Goal: Information Seeking & Learning: Learn about a topic

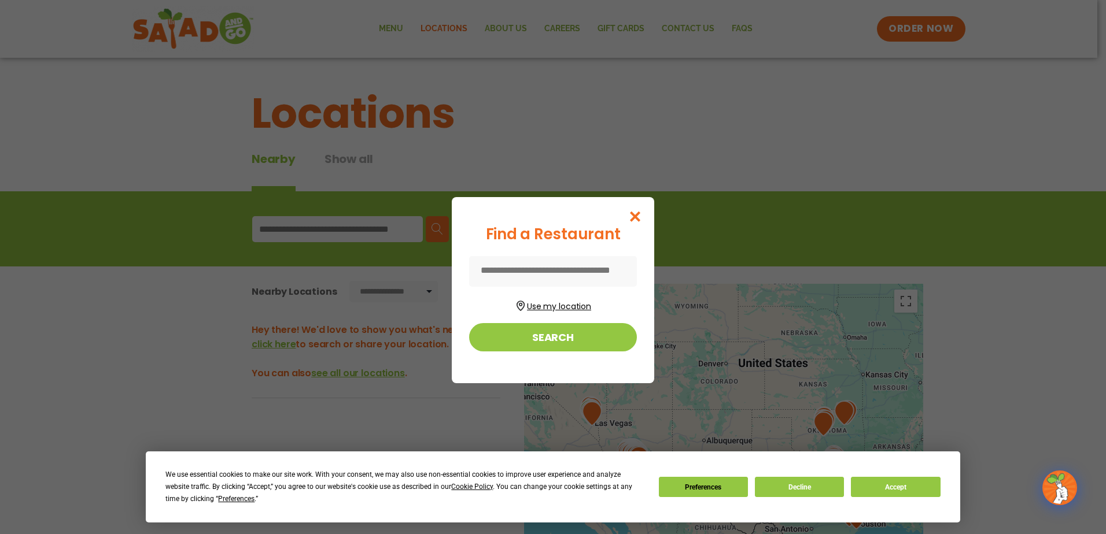
click at [554, 307] on button "Use my location" at bounding box center [553, 305] width 168 height 16
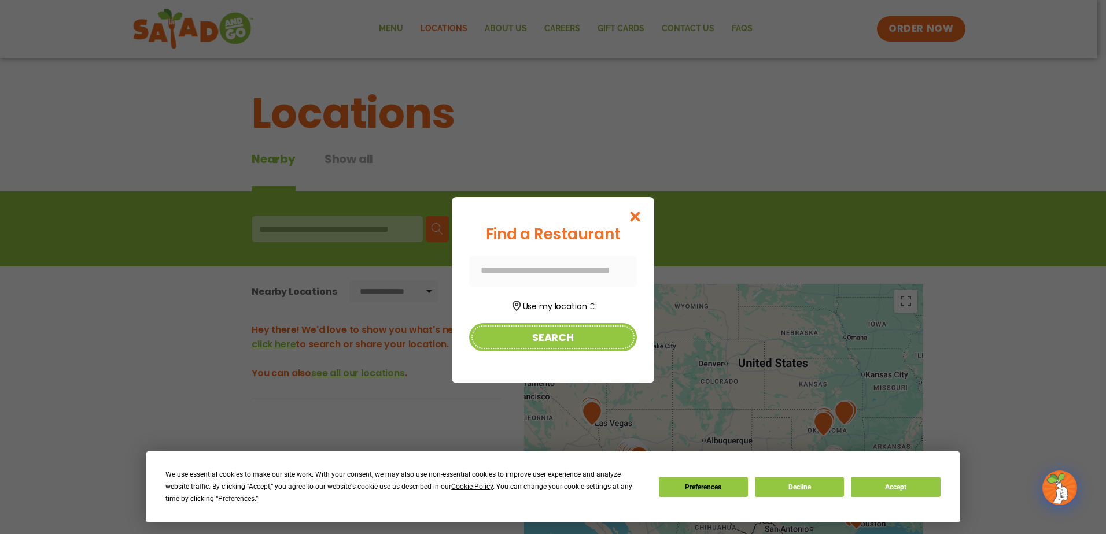
click at [537, 336] on button "Search" at bounding box center [553, 337] width 168 height 28
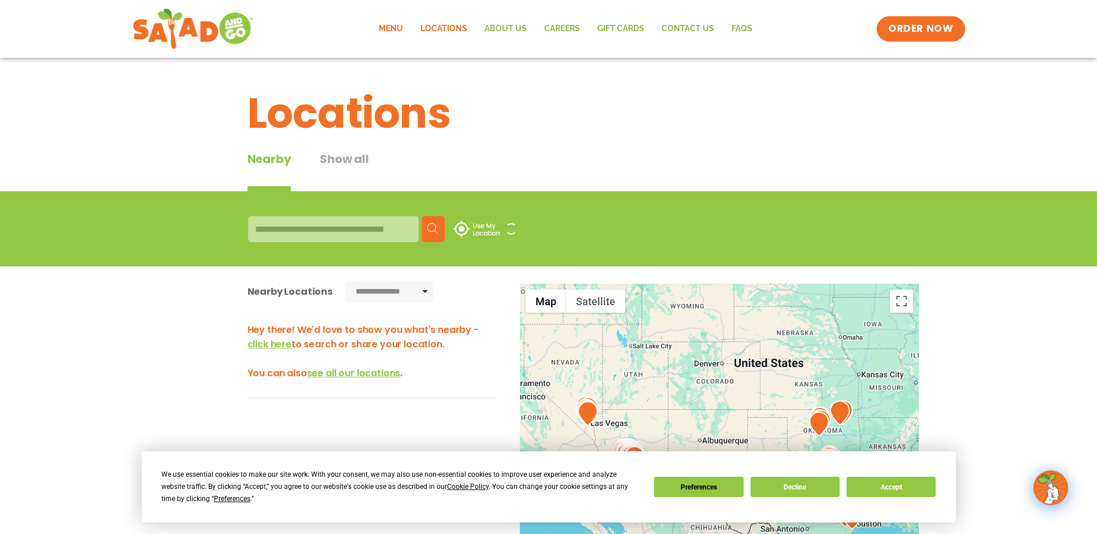
click at [386, 27] on link "Menu" at bounding box center [391, 29] width 42 height 27
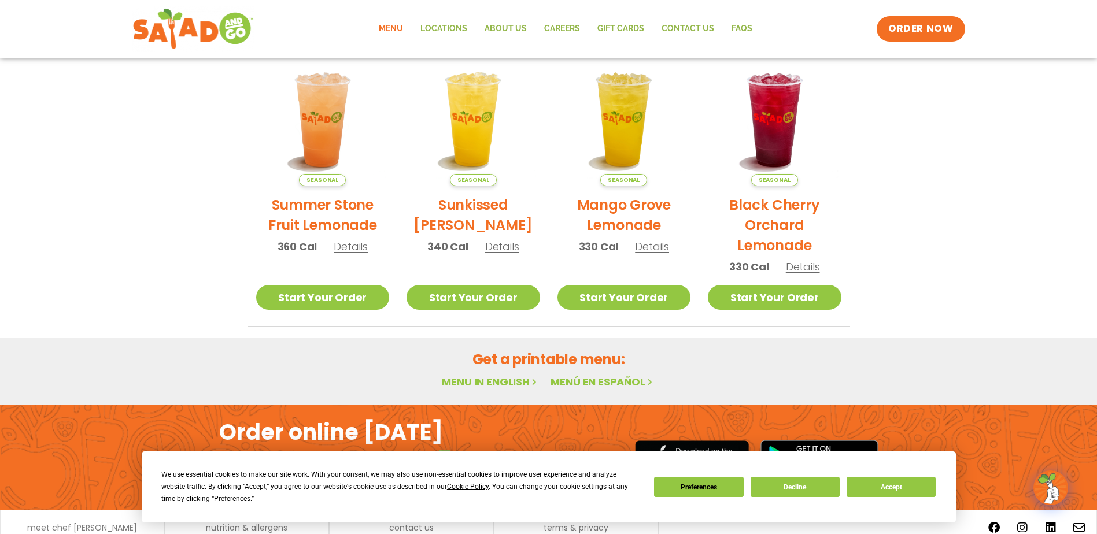
scroll to position [573, 0]
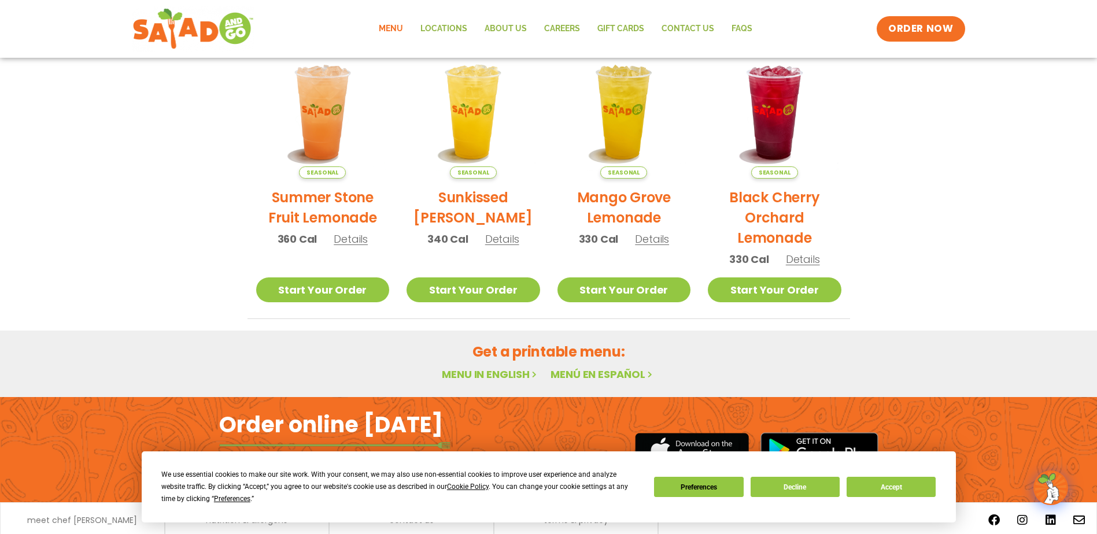
click at [470, 367] on link "Menu in English" at bounding box center [490, 374] width 97 height 14
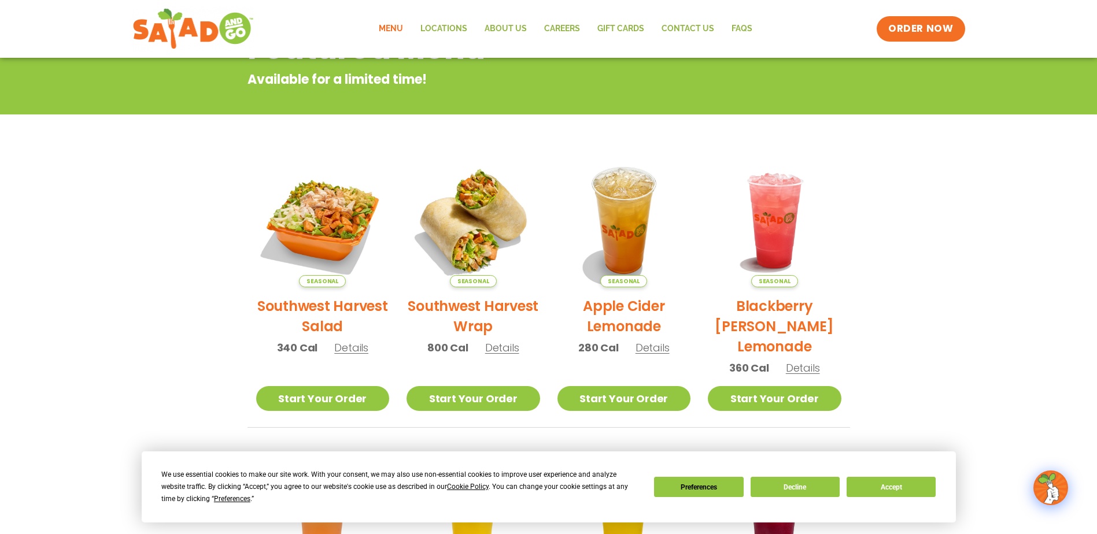
scroll to position [174, 0]
click at [388, 27] on link "Menu" at bounding box center [391, 29] width 42 height 27
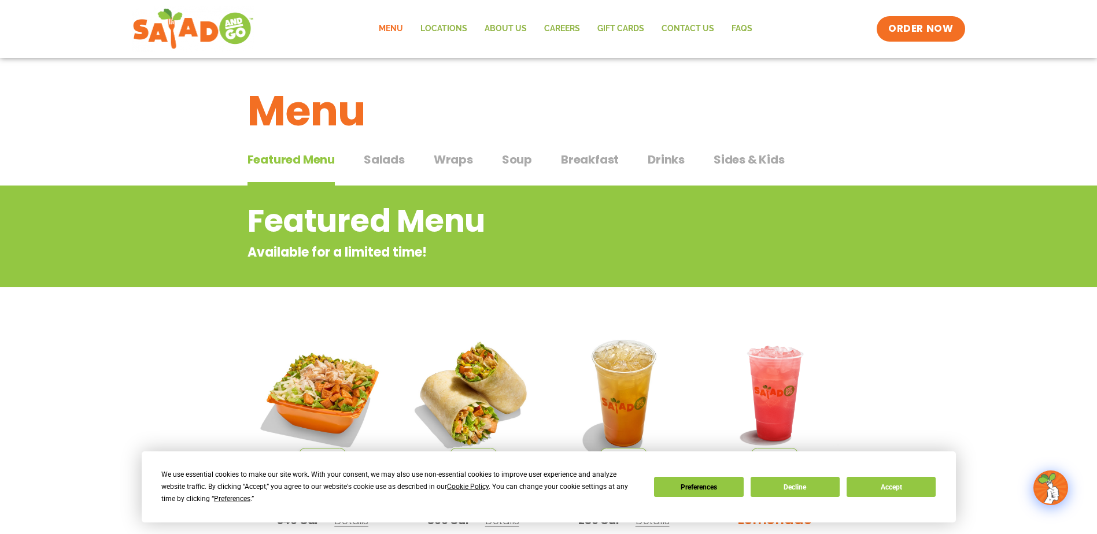
click at [386, 156] on span "Salads" at bounding box center [384, 159] width 41 height 17
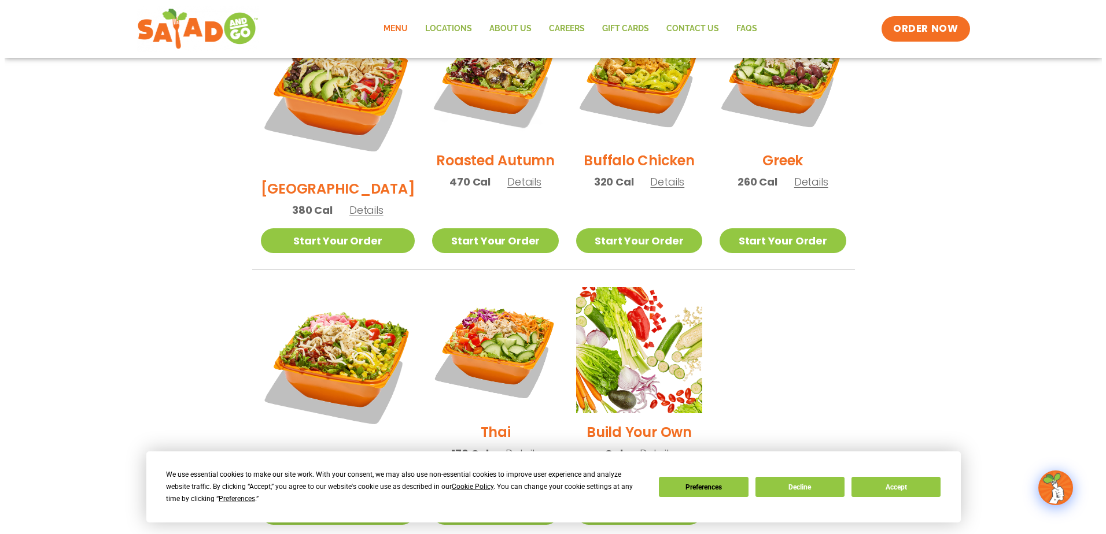
scroll to position [694, 0]
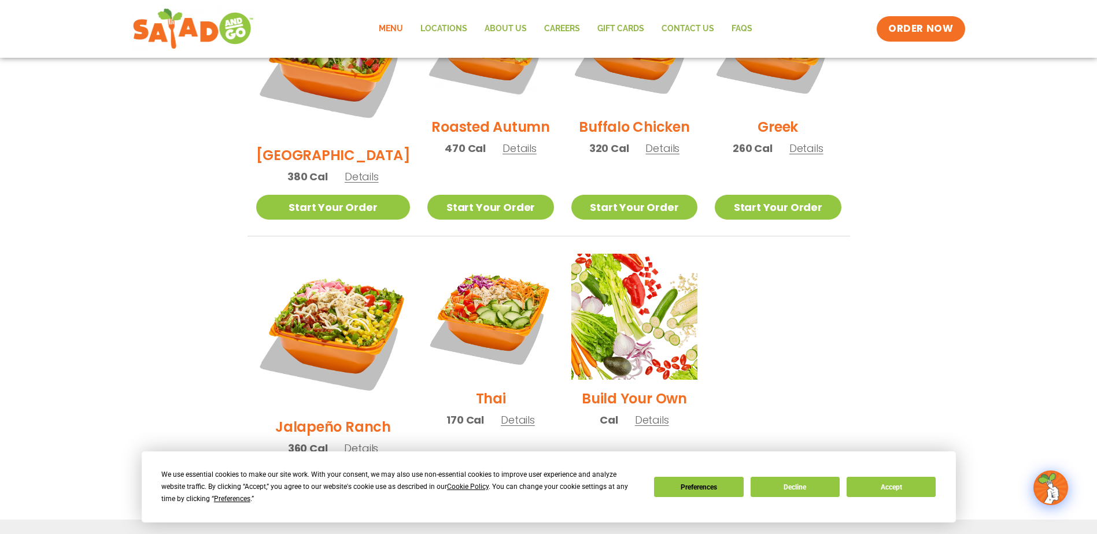
click at [640, 413] on span "Details" at bounding box center [652, 420] width 34 height 14
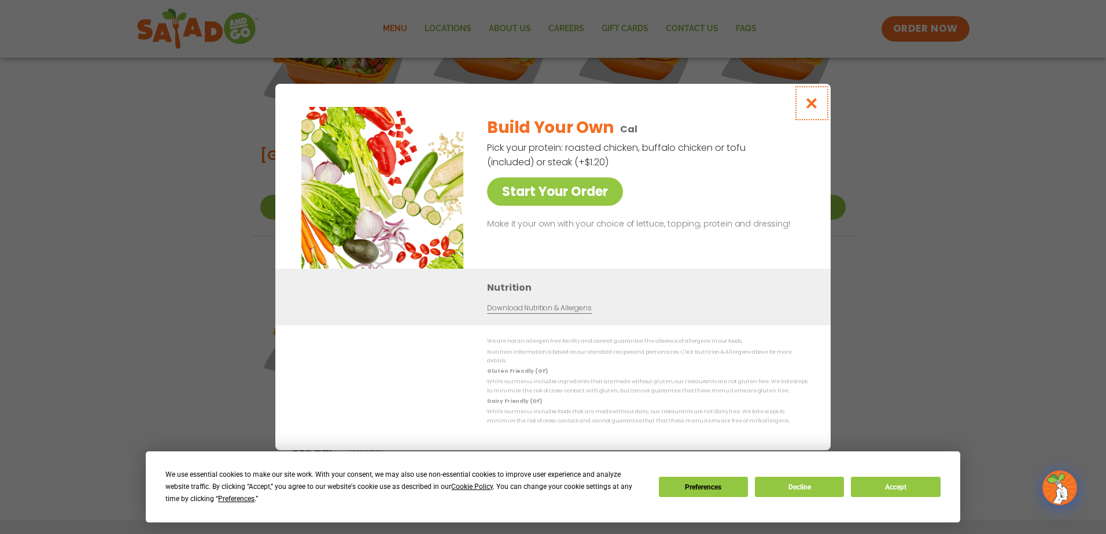
click at [813, 107] on icon "Close modal" at bounding box center [812, 103] width 14 height 12
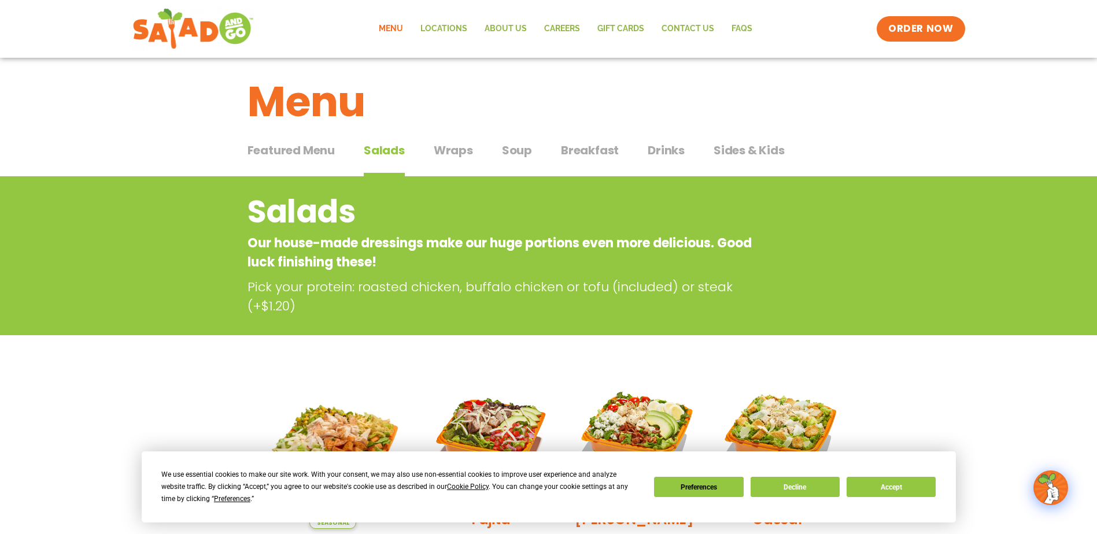
scroll to position [0, 0]
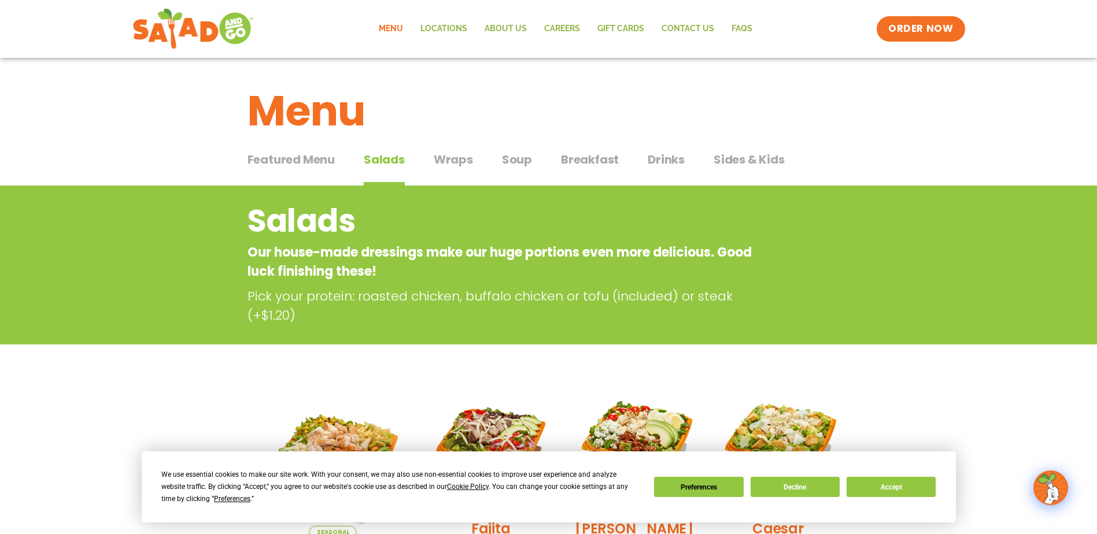
click at [521, 157] on span "Soup" at bounding box center [517, 159] width 30 height 17
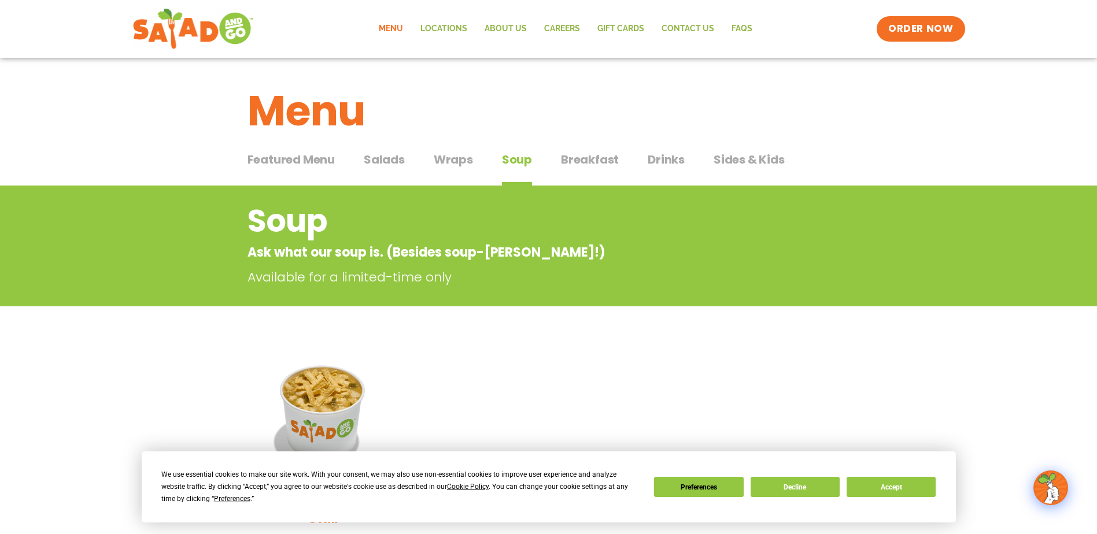
click at [580, 161] on span "Breakfast" at bounding box center [590, 159] width 58 height 17
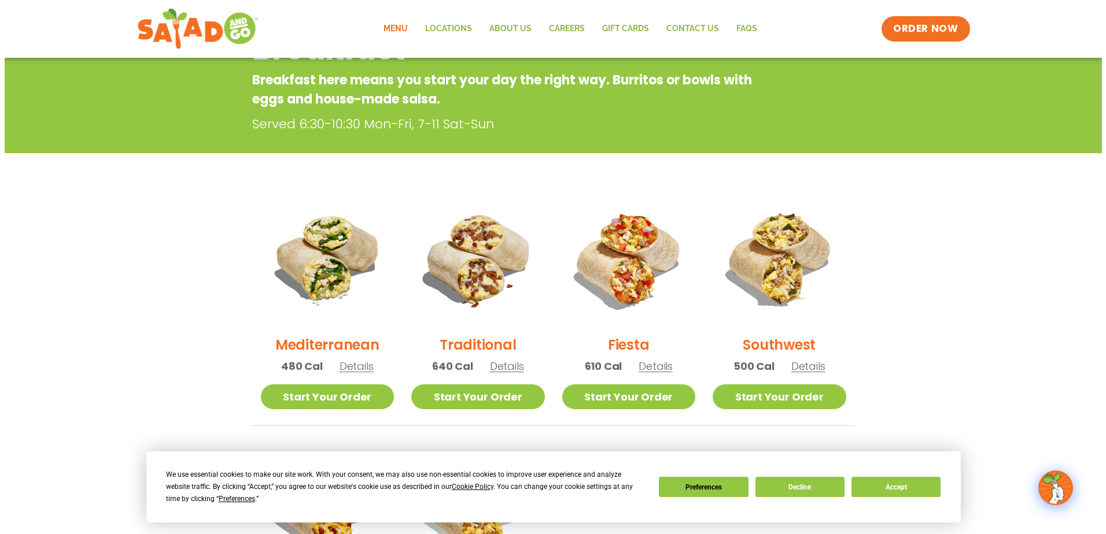
scroll to position [174, 0]
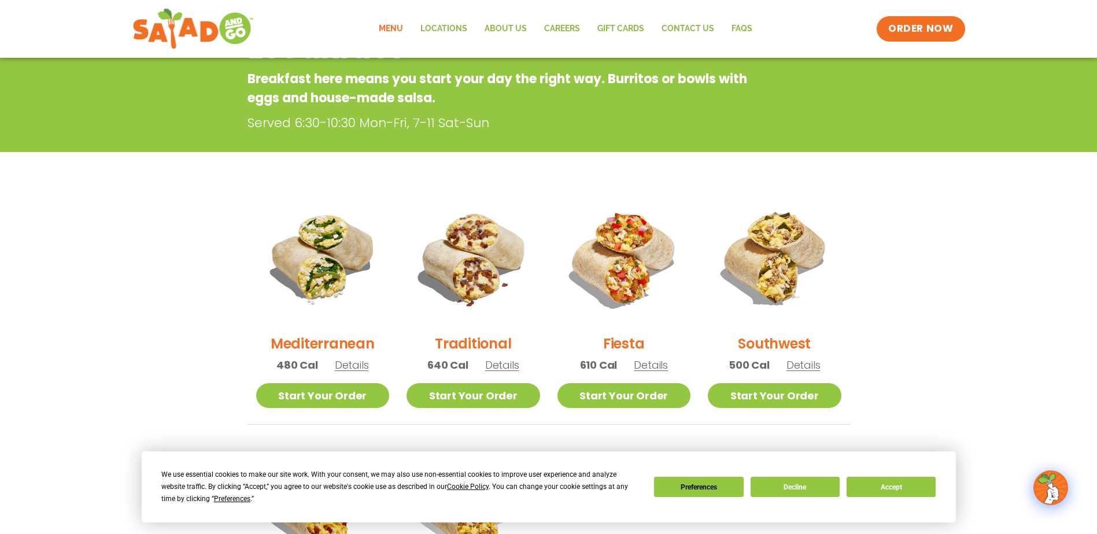
click at [482, 341] on h2 "Traditional" at bounding box center [473, 344] width 76 height 20
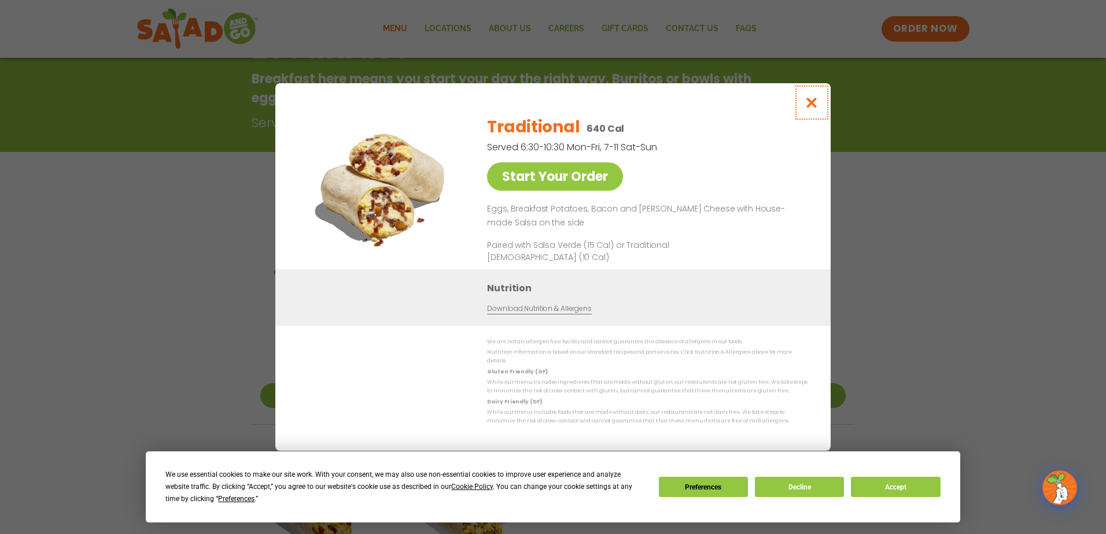
click at [810, 108] on icon "Close modal" at bounding box center [812, 103] width 14 height 12
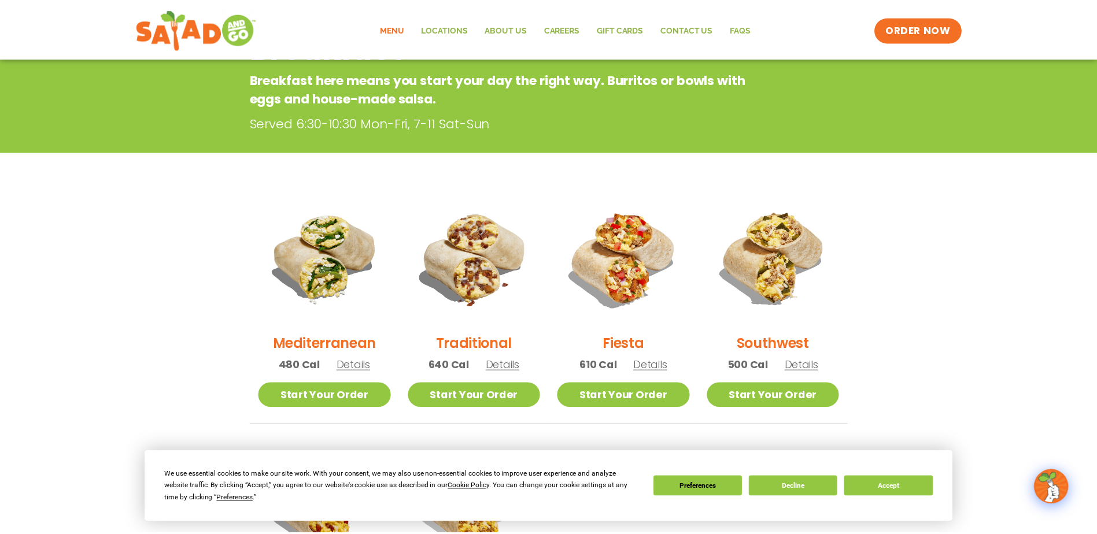
scroll to position [186, 0]
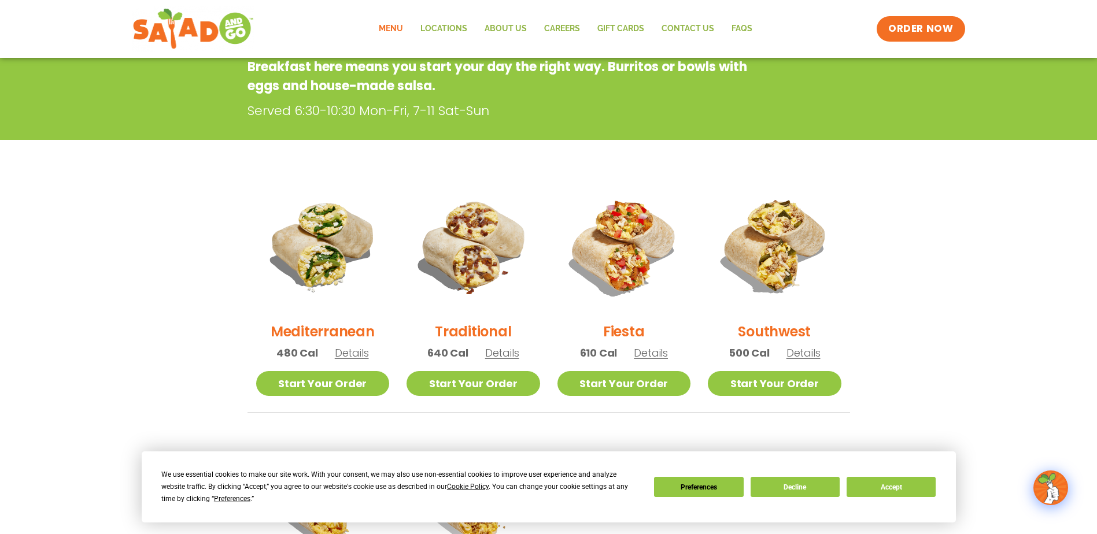
click at [626, 329] on h2 "Fiesta" at bounding box center [624, 332] width 42 height 20
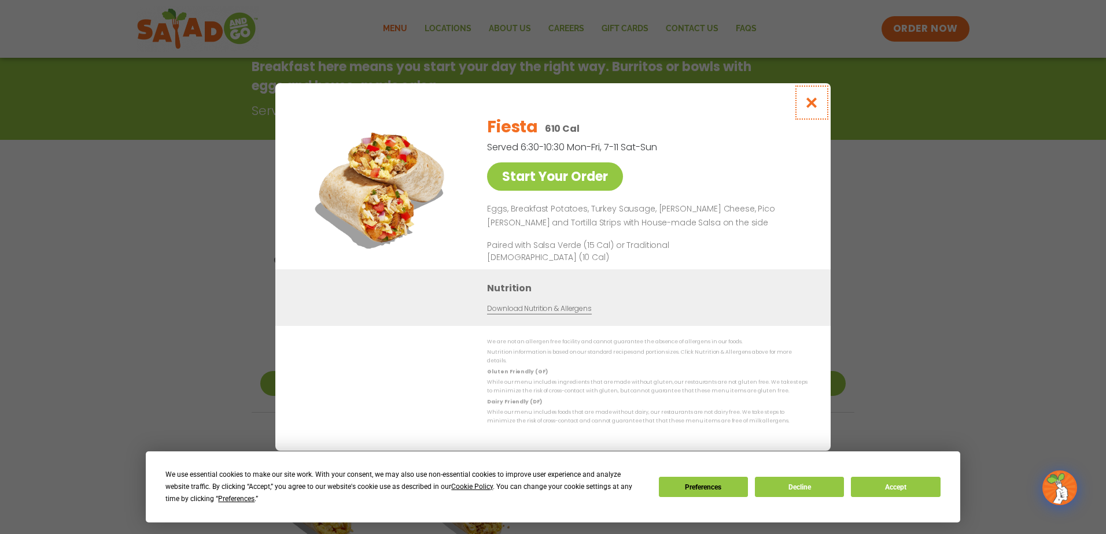
drag, startPoint x: 809, startPoint y: 102, endPoint x: 781, endPoint y: 163, distance: 66.3
click at [809, 105] on icon "Close modal" at bounding box center [812, 103] width 14 height 12
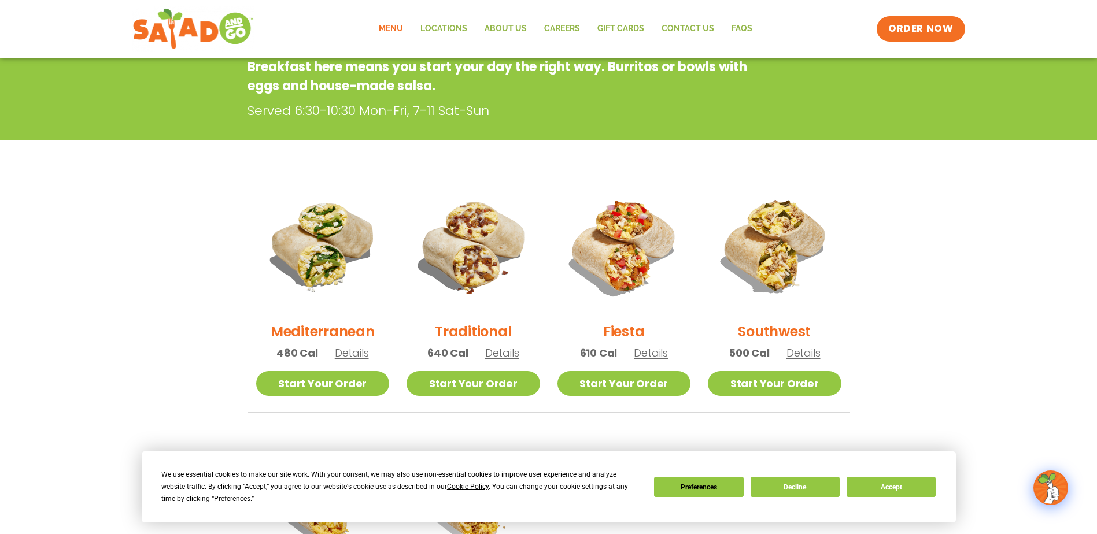
click at [773, 331] on h2 "Southwest" at bounding box center [774, 332] width 73 height 20
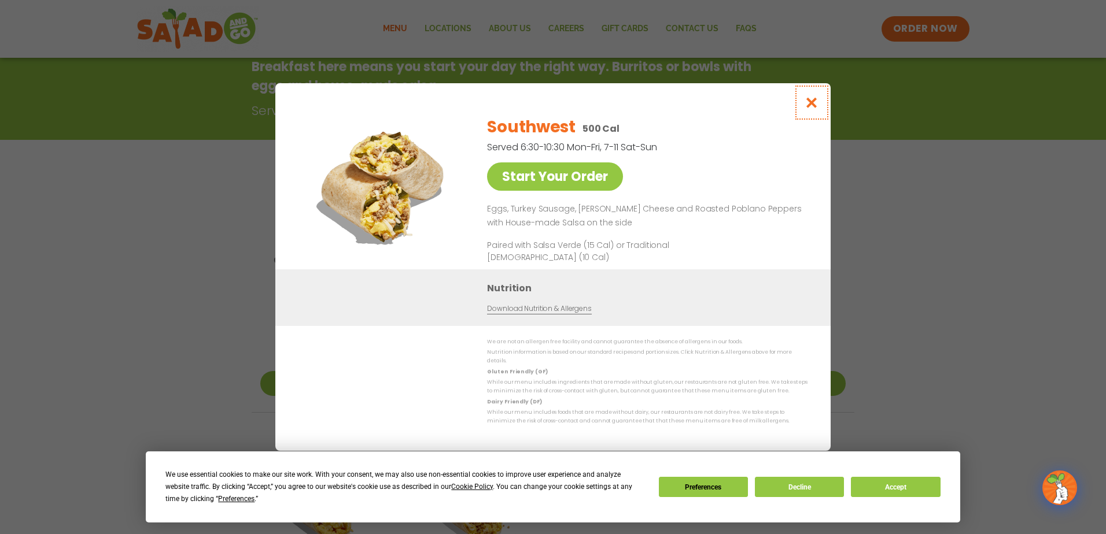
drag, startPoint x: 814, startPoint y: 105, endPoint x: 619, endPoint y: 215, distance: 223.8
click at [813, 107] on icon "Close modal" at bounding box center [812, 103] width 14 height 12
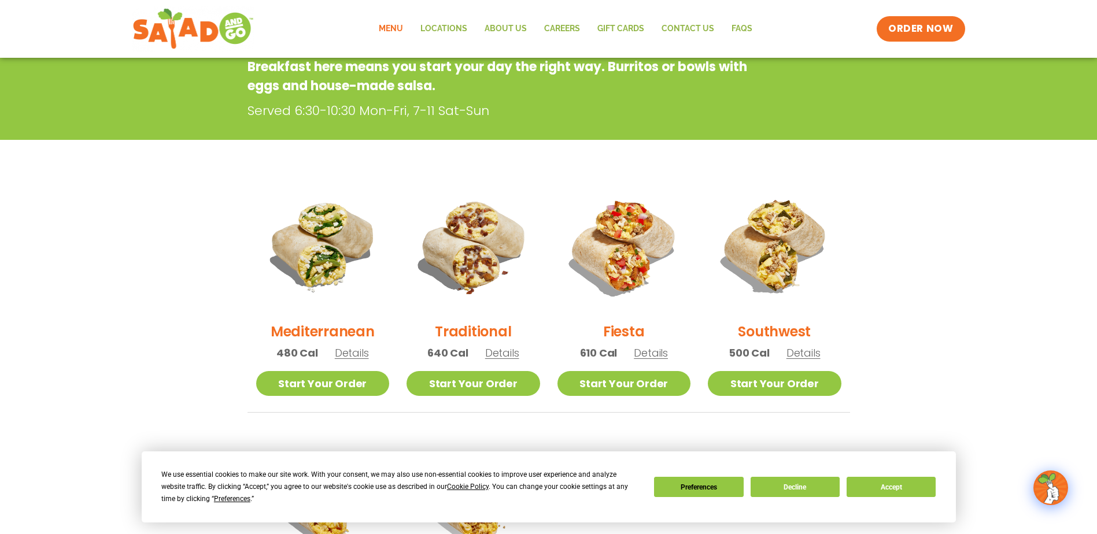
click at [470, 329] on h2 "Traditional" at bounding box center [473, 332] width 76 height 20
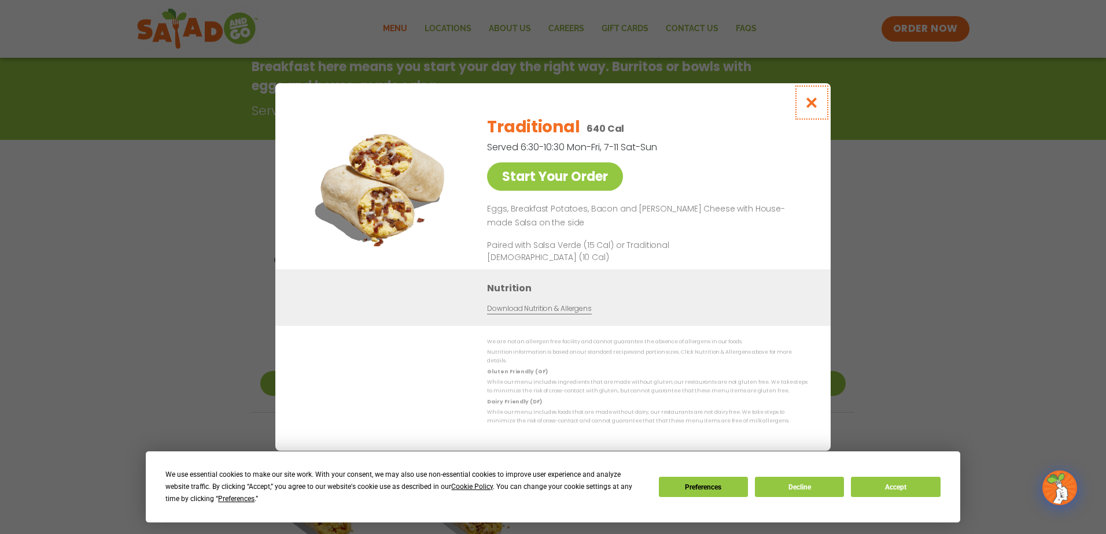
click at [810, 106] on icon "Close modal" at bounding box center [812, 103] width 14 height 12
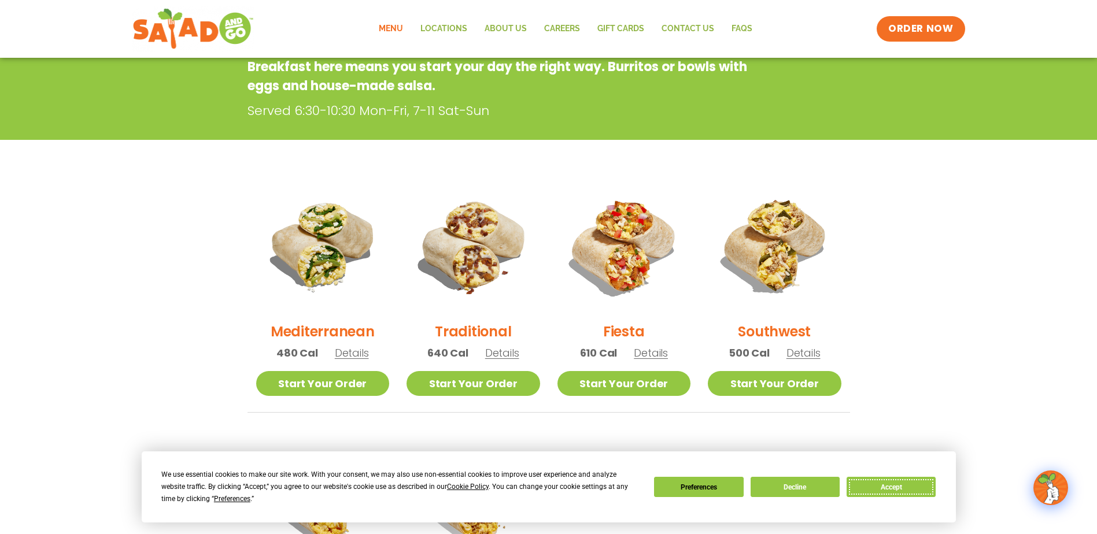
drag, startPoint x: 883, startPoint y: 487, endPoint x: 816, endPoint y: 462, distance: 71.8
click at [878, 485] on button "Accept" at bounding box center [891, 487] width 89 height 20
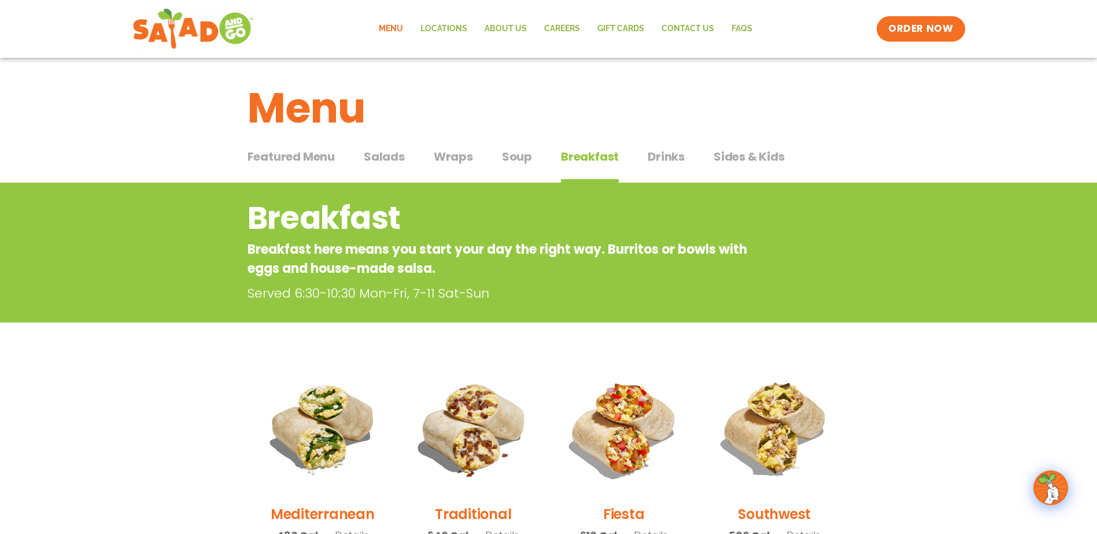
scroll to position [0, 0]
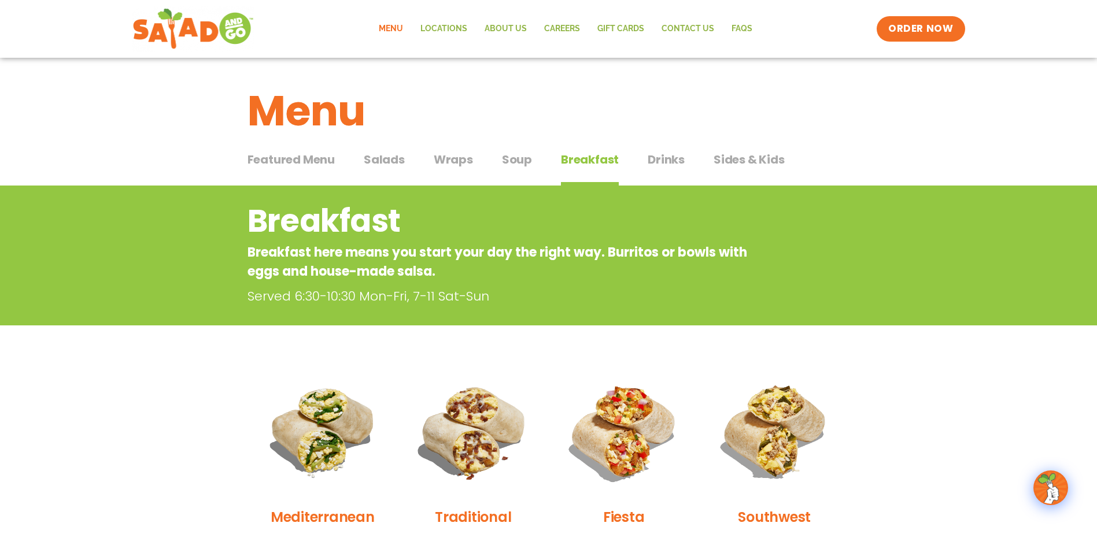
click at [737, 159] on span "Sides & Kids" at bounding box center [749, 159] width 71 height 17
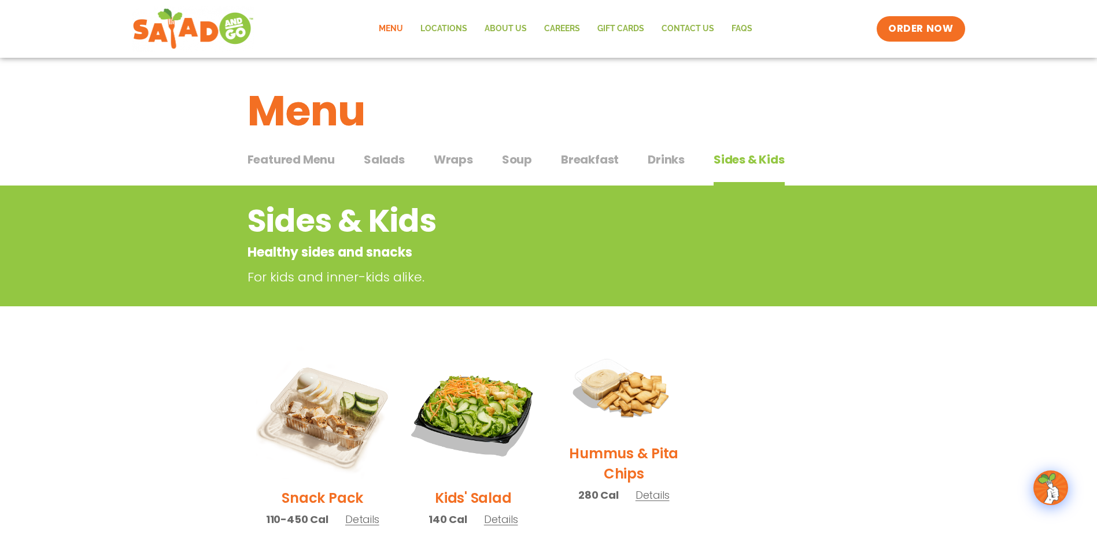
click at [375, 158] on span "Salads" at bounding box center [384, 159] width 41 height 17
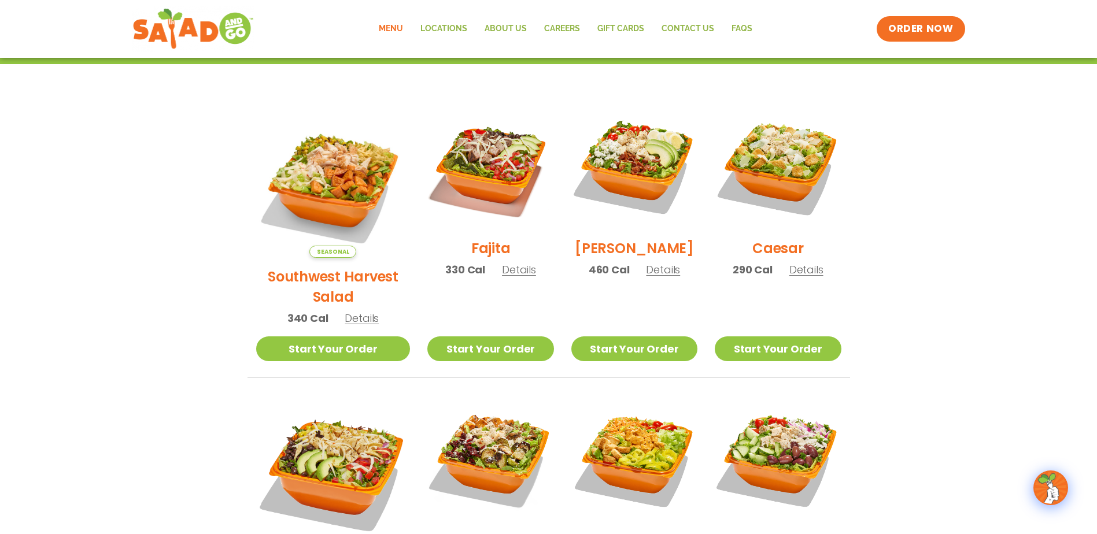
scroll to position [347, 0]
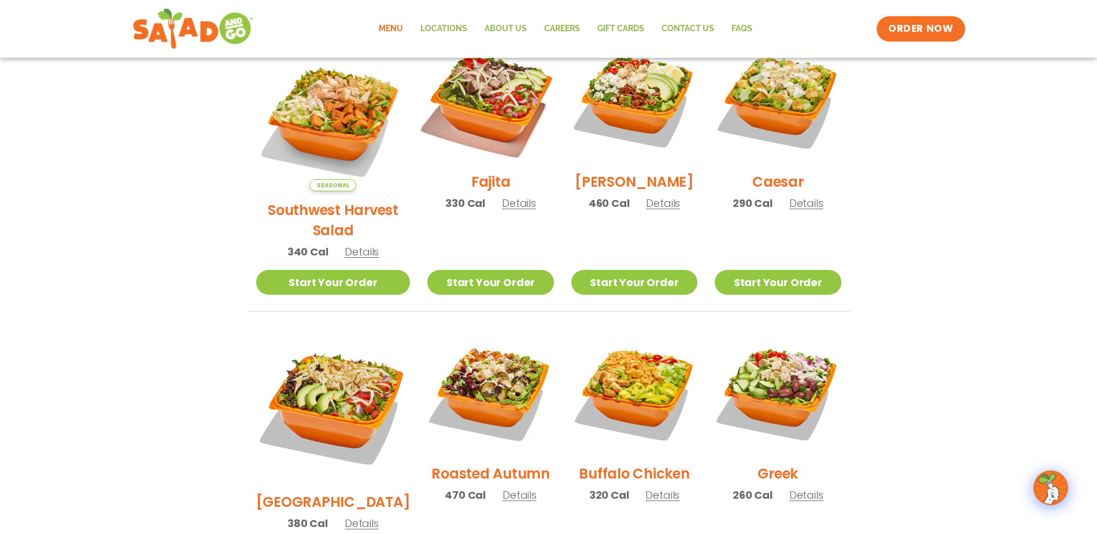
click at [476, 109] on img at bounding box center [490, 100] width 148 height 148
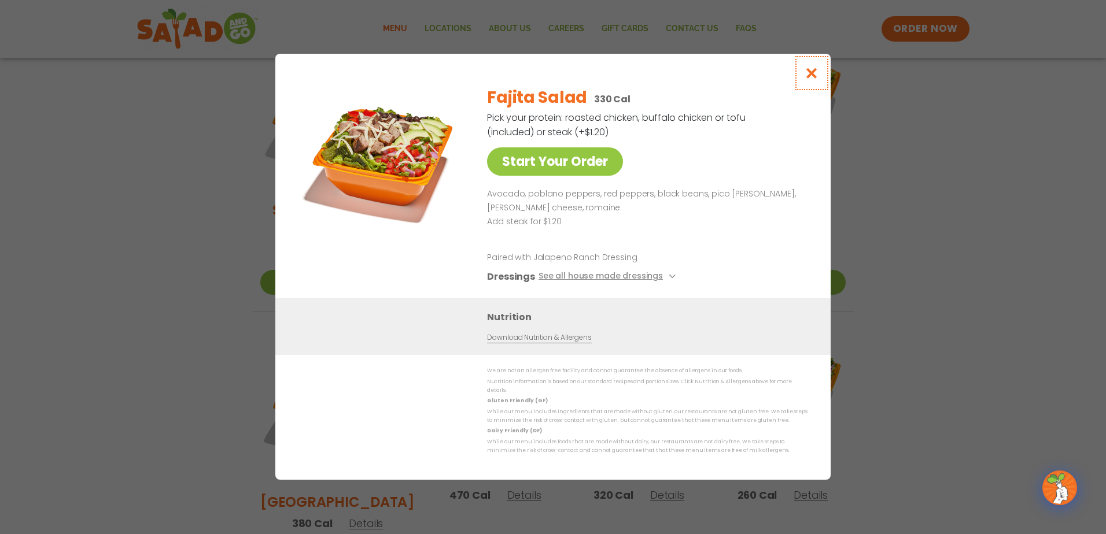
click at [816, 76] on icon "Close modal" at bounding box center [812, 73] width 14 height 12
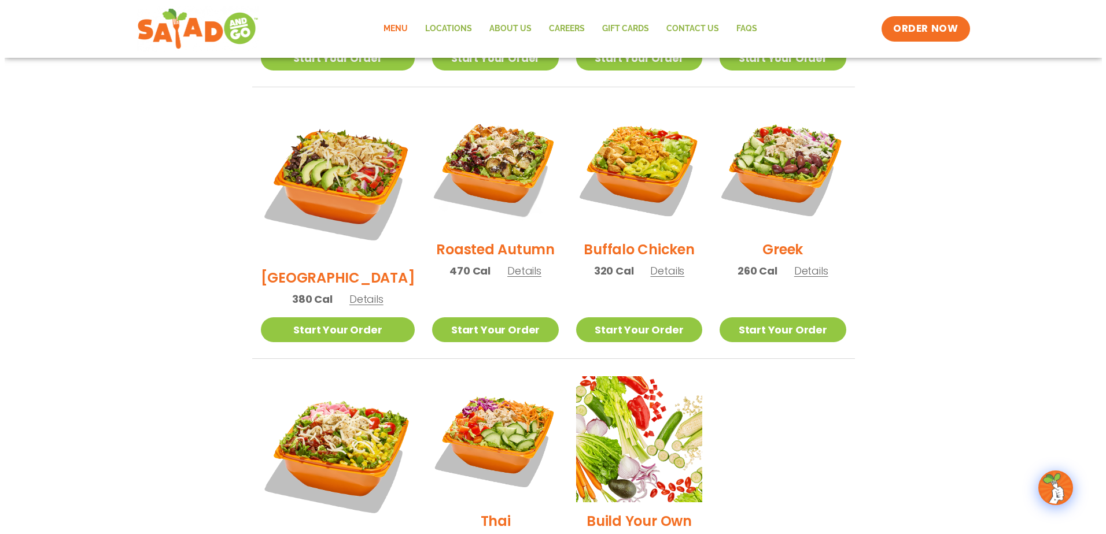
scroll to position [636, 0]
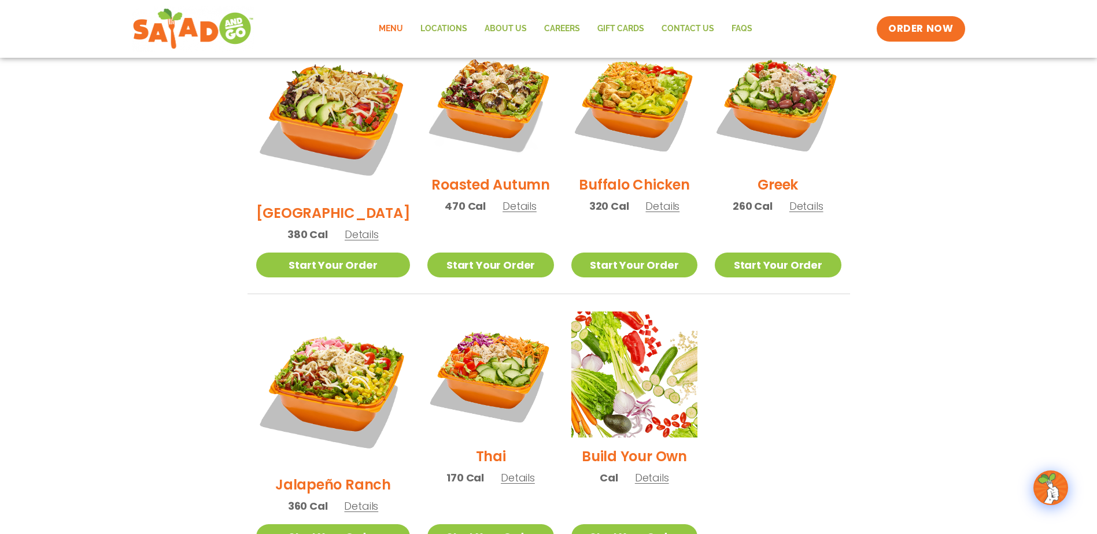
click at [630, 447] on h2 "Build Your Own" at bounding box center [634, 457] width 105 height 20
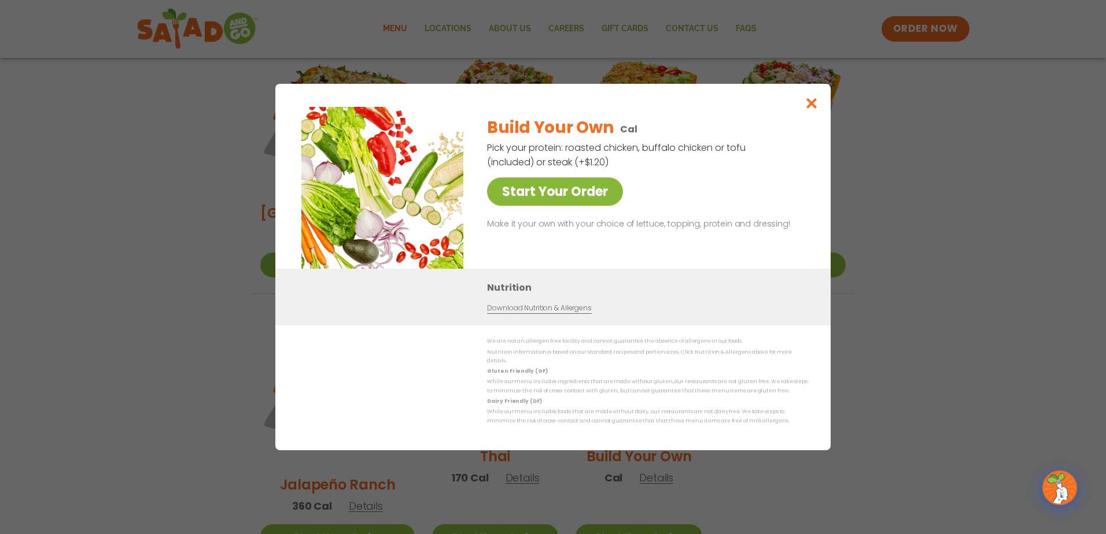
click at [530, 196] on link "Start Your Order" at bounding box center [555, 192] width 136 height 28
